Goal: Task Accomplishment & Management: Manage account settings

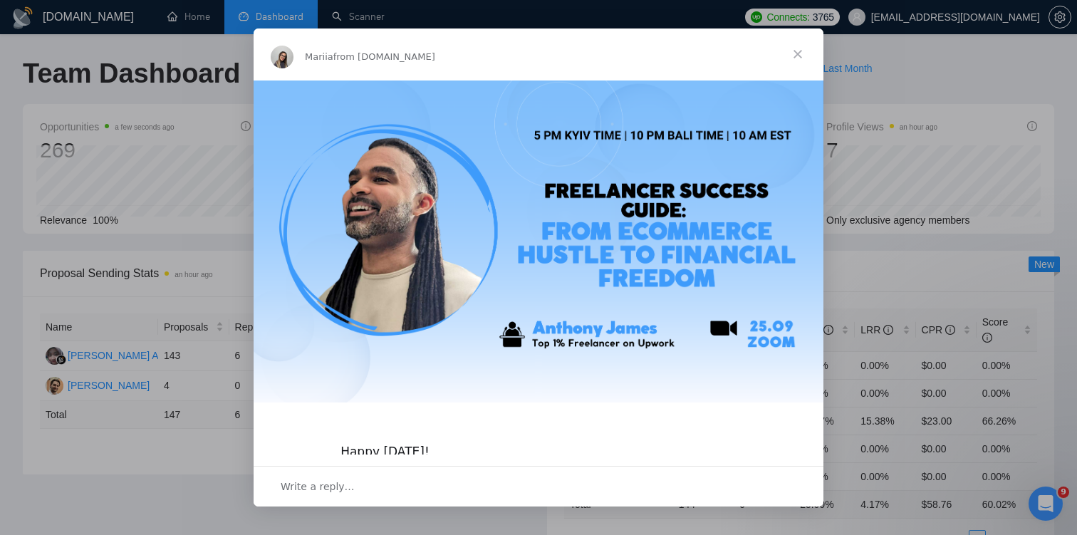
click at [795, 51] on span "Close" at bounding box center [797, 53] width 51 height 51
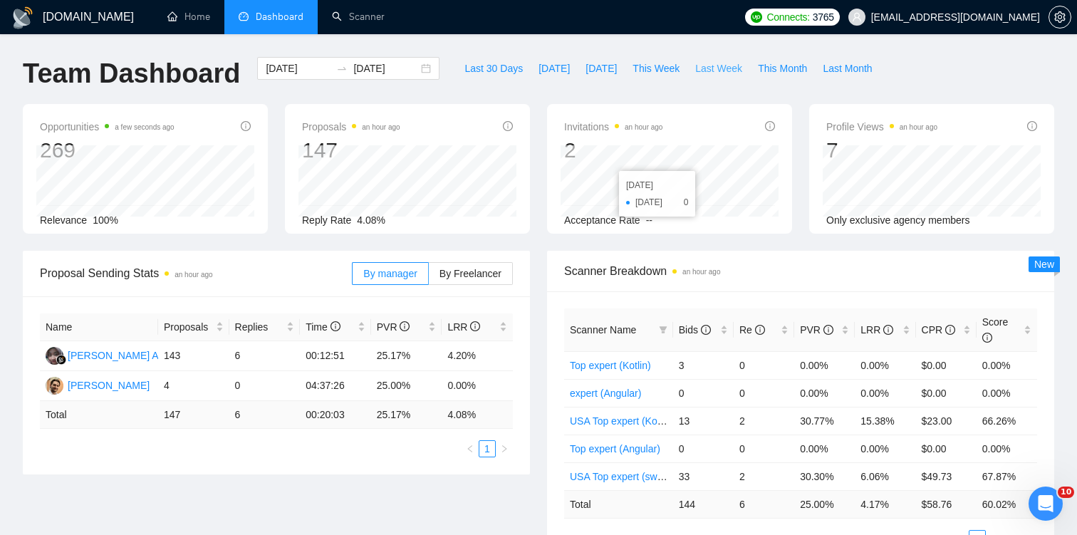
click at [734, 68] on span "Last Week" at bounding box center [718, 69] width 47 height 16
type input "[DATE]"
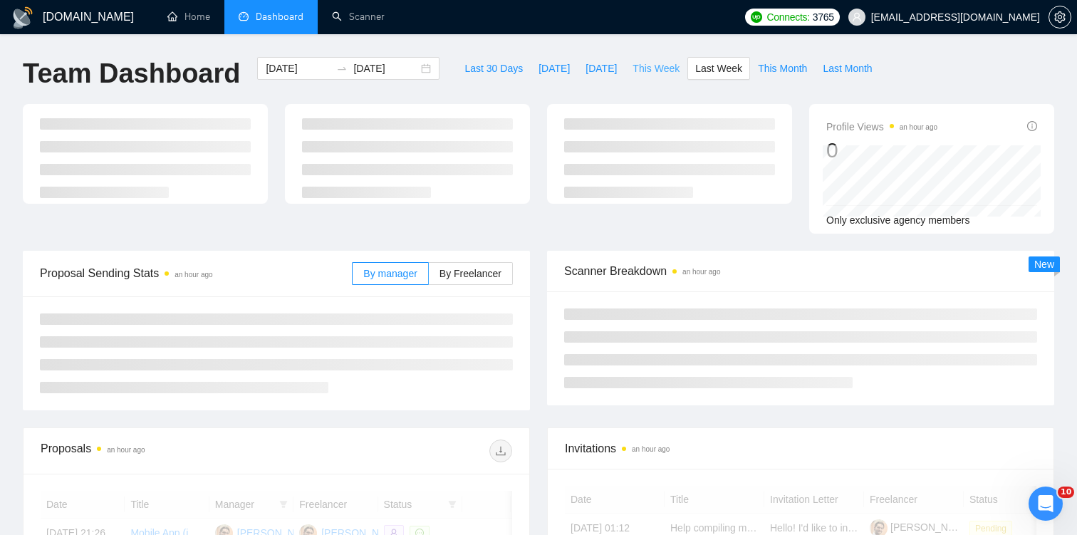
click at [639, 69] on span "This Week" at bounding box center [655, 69] width 47 height 16
type input "[DATE]"
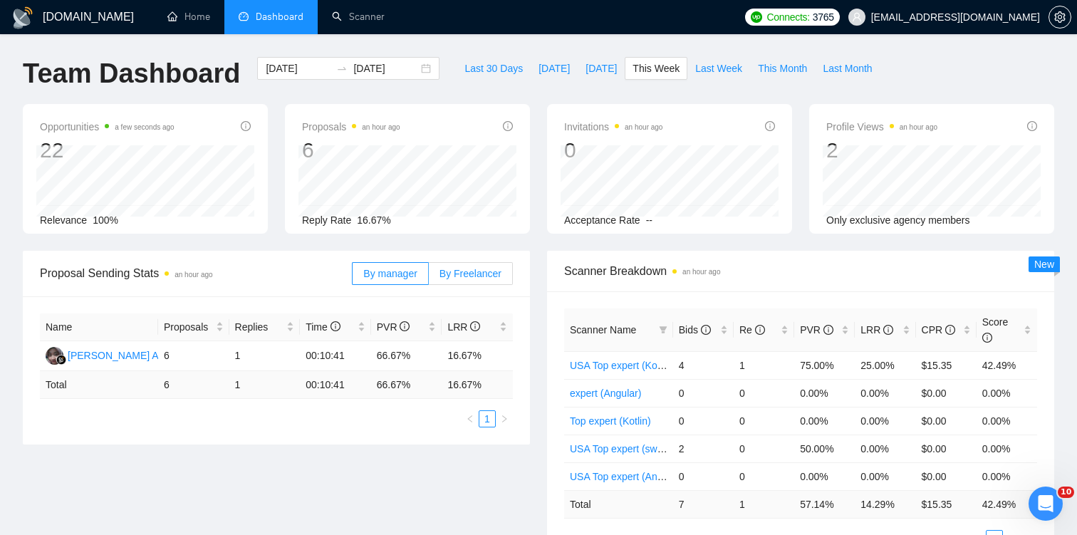
click at [454, 280] on label "By Freelancer" at bounding box center [471, 273] width 84 height 23
click at [429, 277] on input "By Freelancer" at bounding box center [429, 277] width 0 height 0
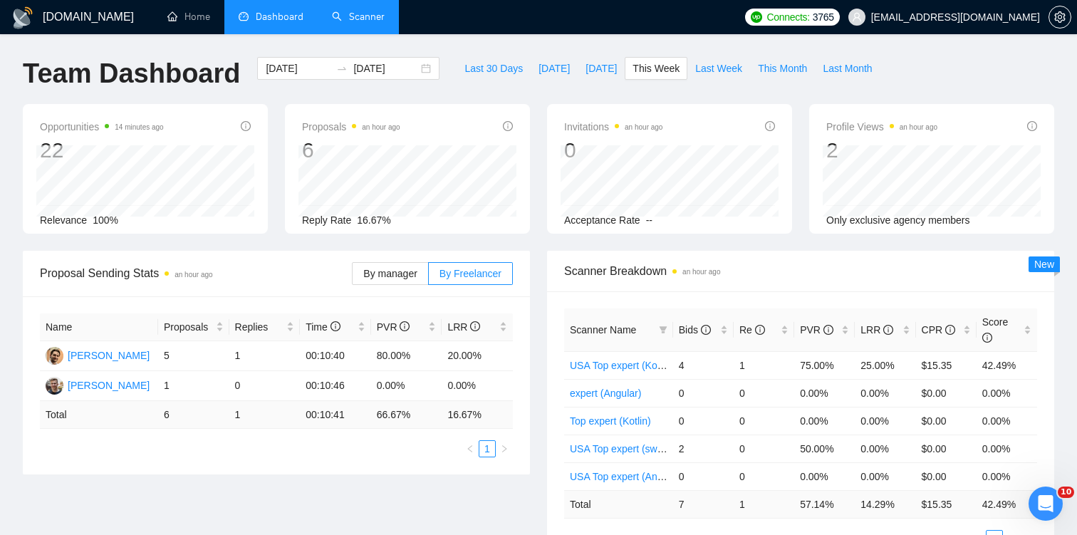
click at [339, 11] on link "Scanner" at bounding box center [358, 17] width 53 height 12
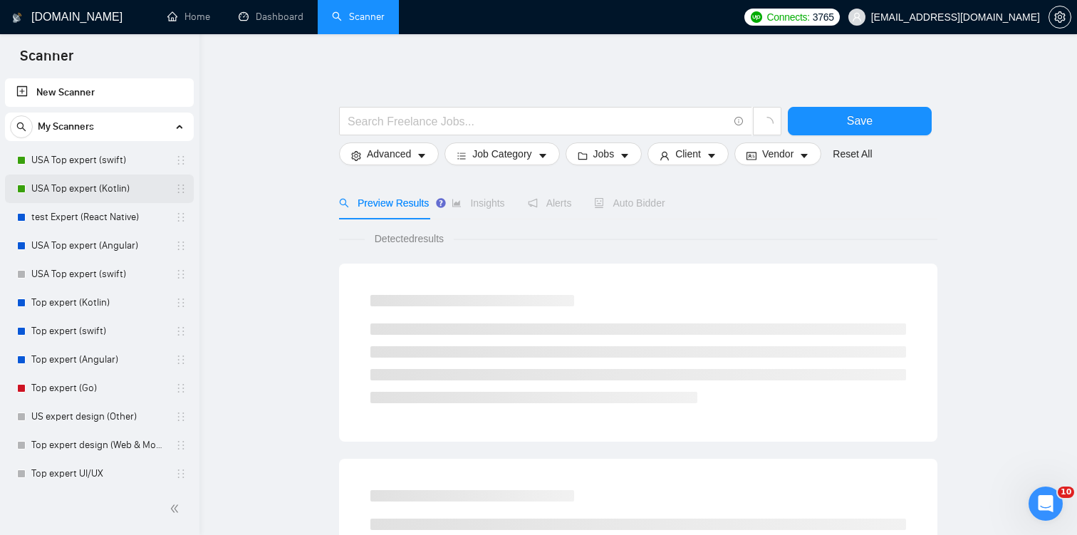
click at [52, 183] on link "USA Top expert (Kotlin)" at bounding box center [98, 188] width 135 height 28
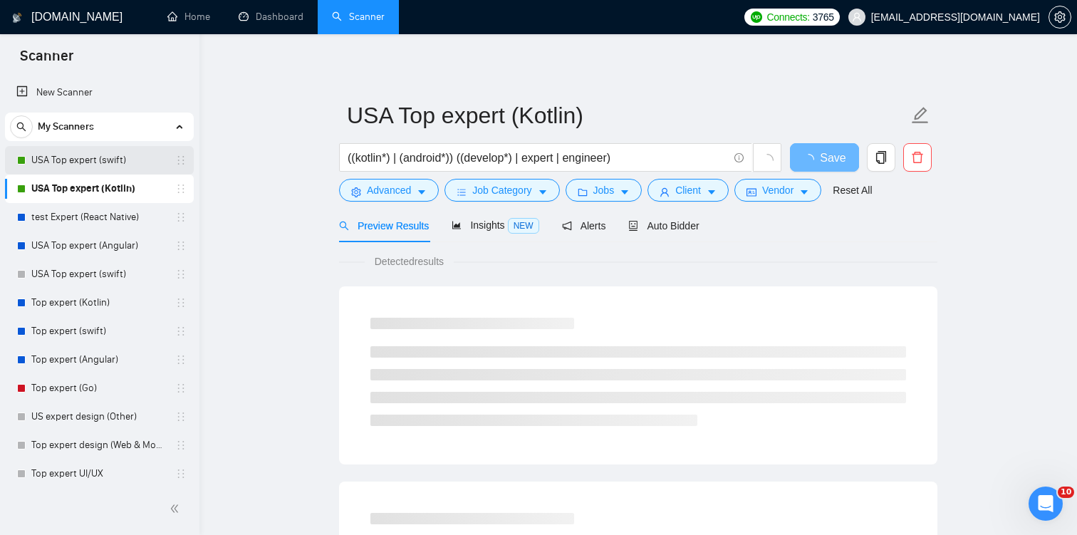
click at [88, 165] on link "USA Top expert (swift)" at bounding box center [98, 160] width 135 height 28
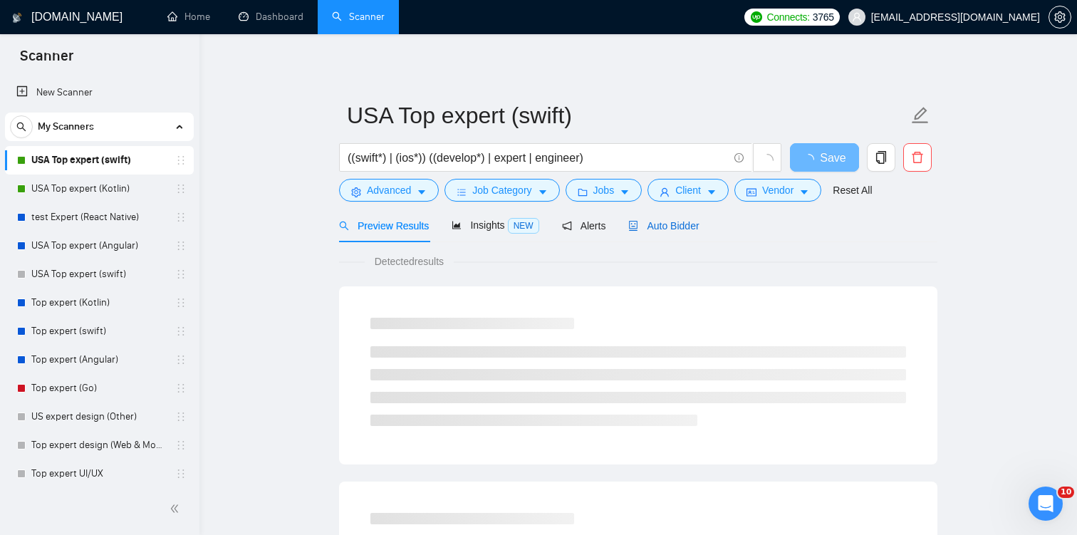
click at [674, 220] on span "Auto Bidder" at bounding box center [663, 225] width 70 height 11
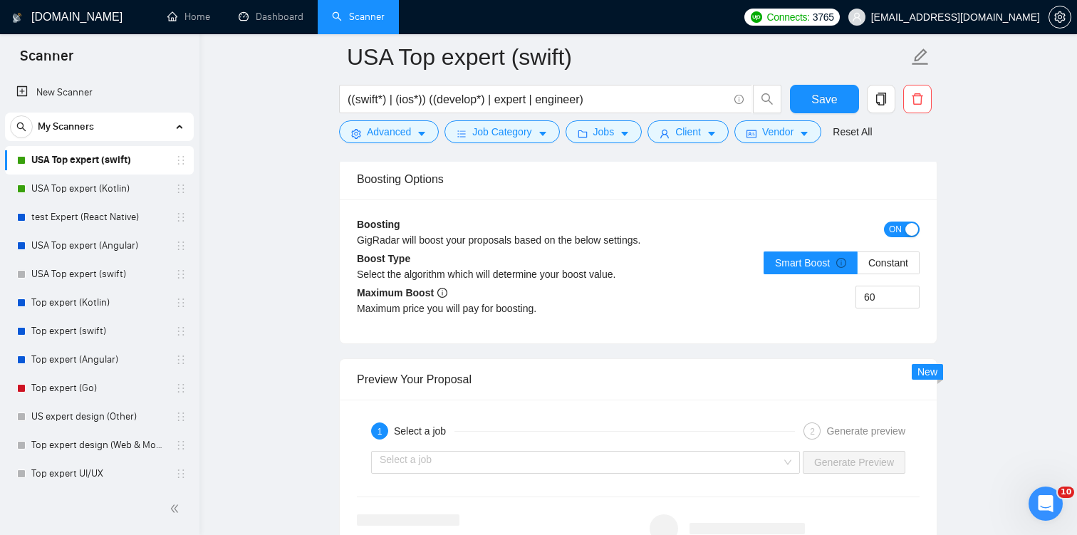
scroll to position [2569, 0]
click at [884, 295] on input "60" at bounding box center [887, 295] width 63 height 21
type input "75"
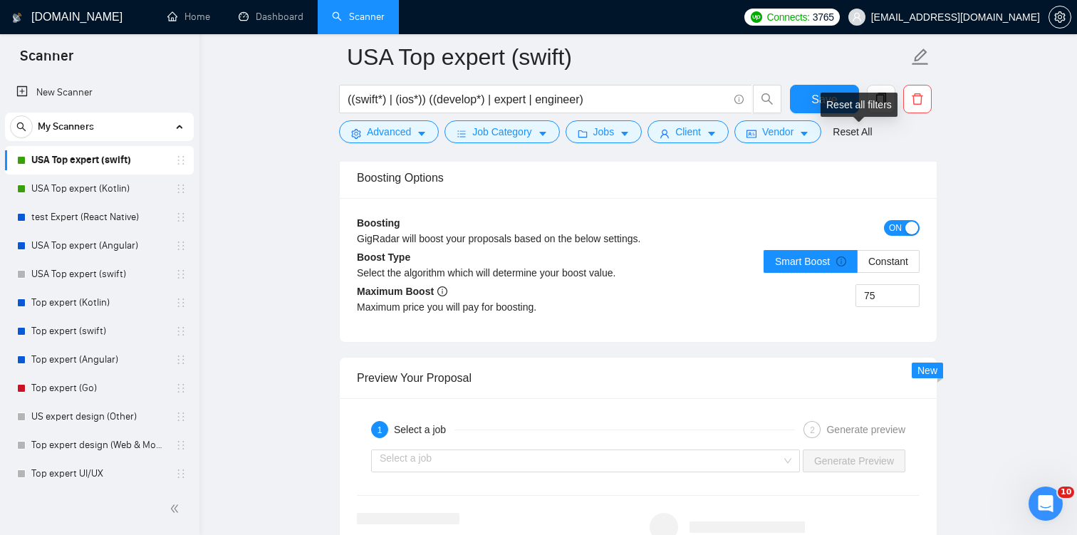
click at [827, 100] on div "Reset all filters" at bounding box center [858, 105] width 77 height 24
click at [812, 98] on span "Save" at bounding box center [824, 99] width 26 height 18
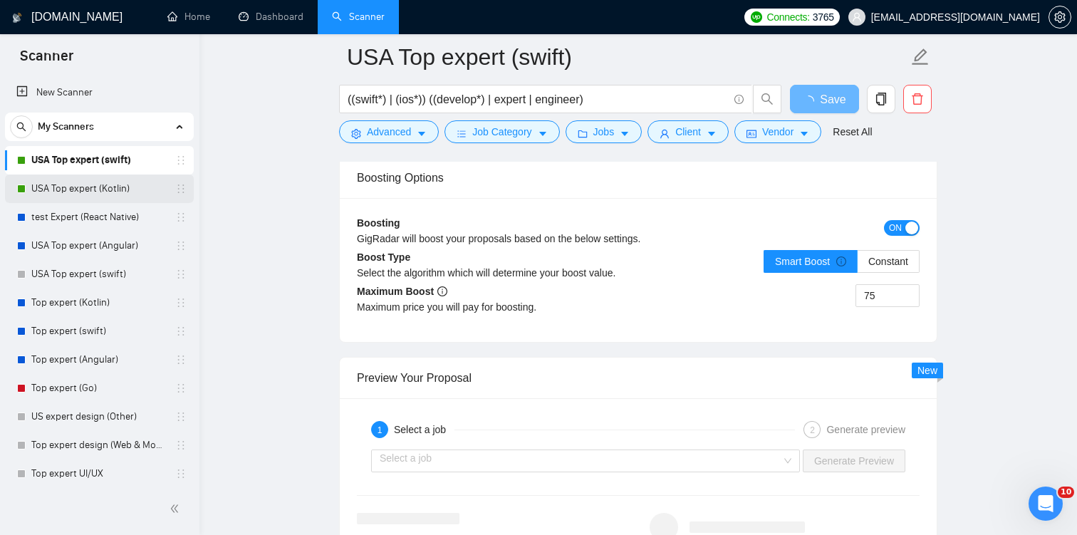
click at [51, 182] on link "USA Top expert (Kotlin)" at bounding box center [98, 188] width 135 height 28
click at [834, 95] on span "Save" at bounding box center [824, 99] width 26 height 18
click at [98, 181] on link "USA Top expert (Kotlin)" at bounding box center [98, 188] width 135 height 28
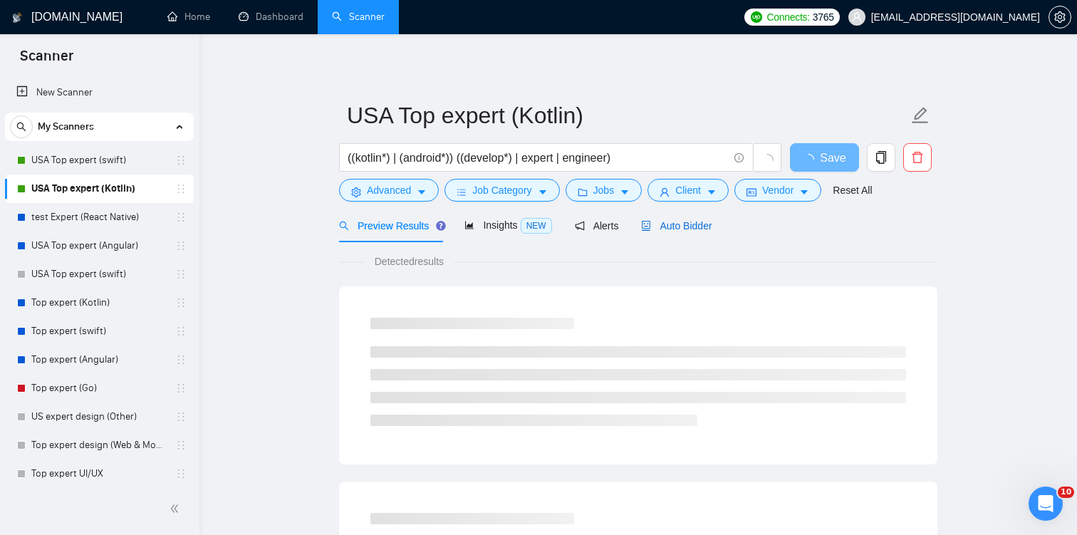
click at [686, 228] on span "Auto Bidder" at bounding box center [676, 225] width 70 height 11
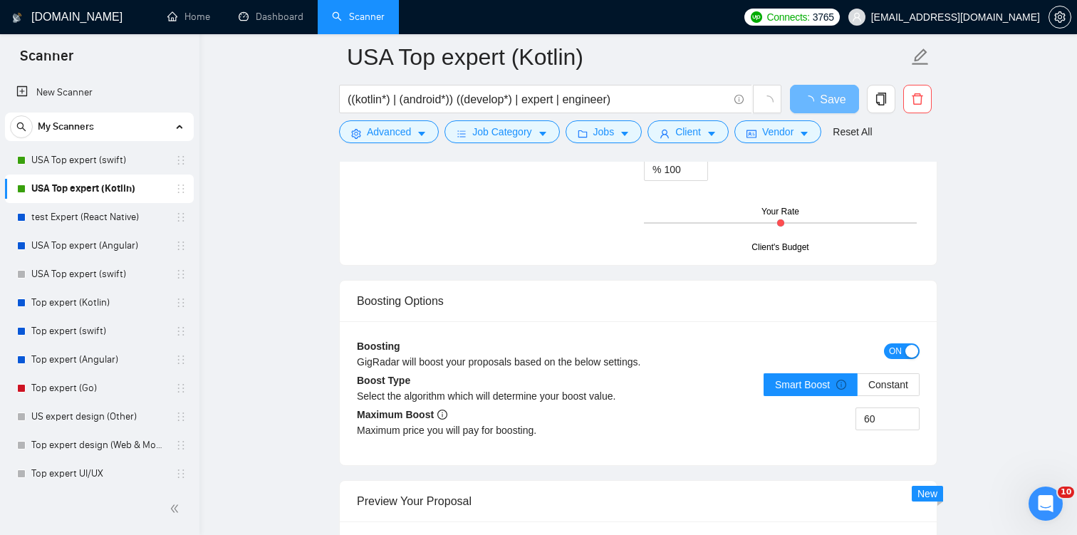
scroll to position [2388, 0]
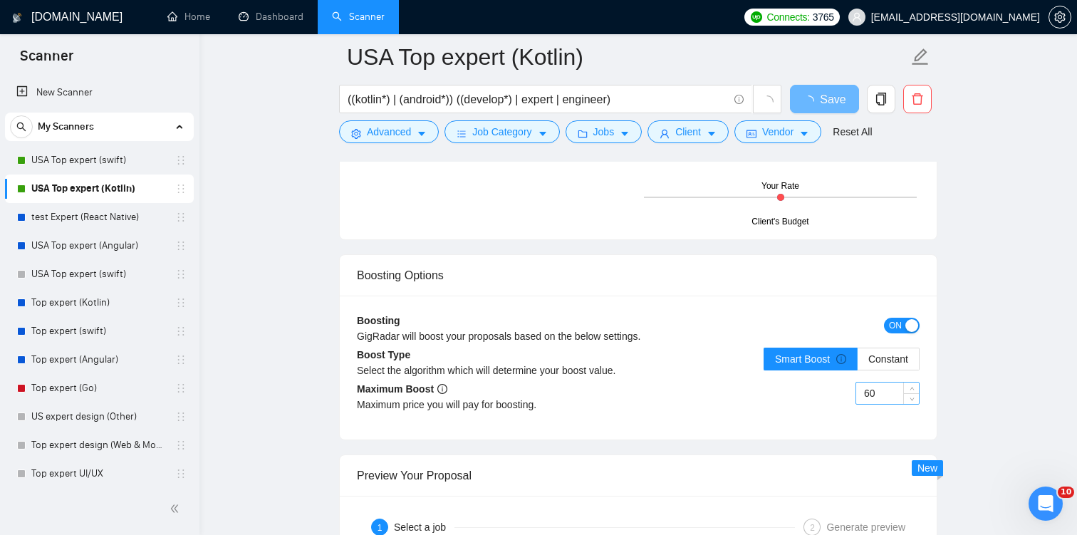
click at [875, 391] on input "60" at bounding box center [887, 392] width 63 height 21
type input "75"
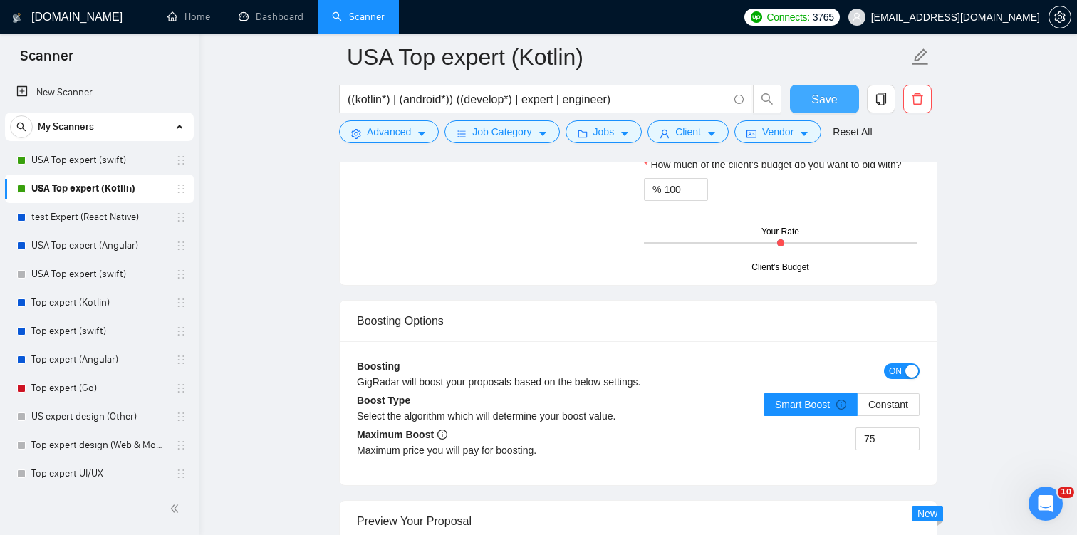
click at [825, 95] on span "Save" at bounding box center [824, 99] width 26 height 18
